Goal: Ask a question

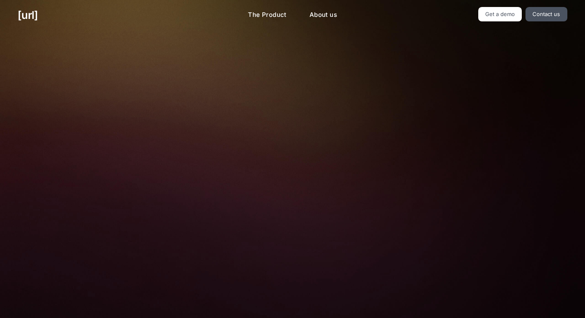
click at [407, 86] on div "Turn your cameras into AI agents for better retail performance Your cameras see…" at bounding box center [293, 276] width 370 height 493
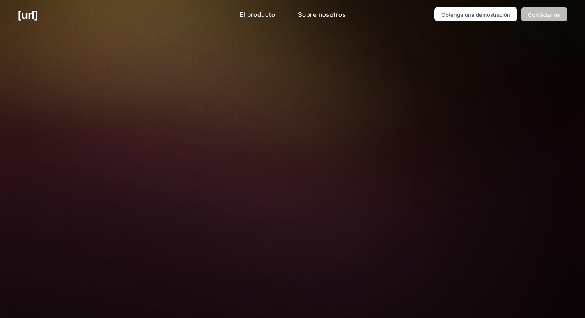
click at [565, 18] on link "Contáctanos" at bounding box center [544, 14] width 46 height 14
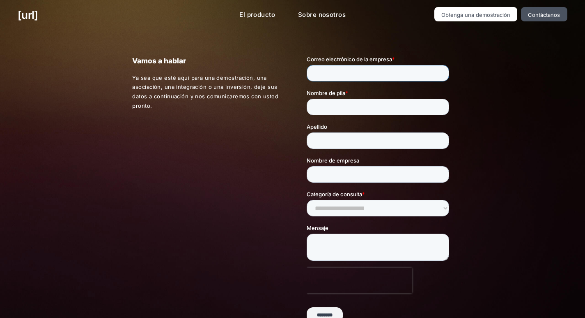
click at [379, 76] on input "Correo electrónico de la empresa *" at bounding box center [378, 73] width 143 height 16
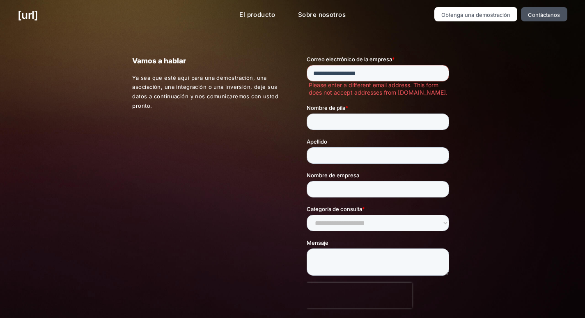
click at [423, 112] on div "Nombre de pila *" at bounding box center [380, 117] width 146 height 26
click at [374, 117] on input "Nombre de pila *" at bounding box center [378, 121] width 143 height 16
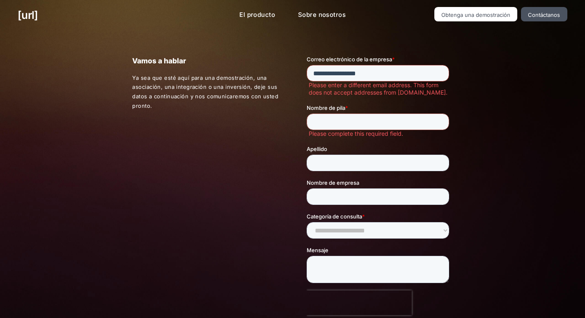
click at [408, 67] on input "**********" at bounding box center [378, 73] width 143 height 16
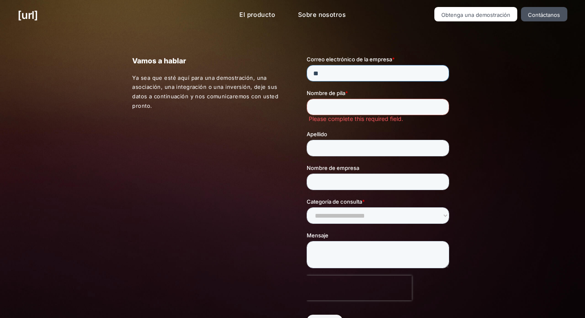
type input "*"
